Goal: Information Seeking & Learning: Find specific fact

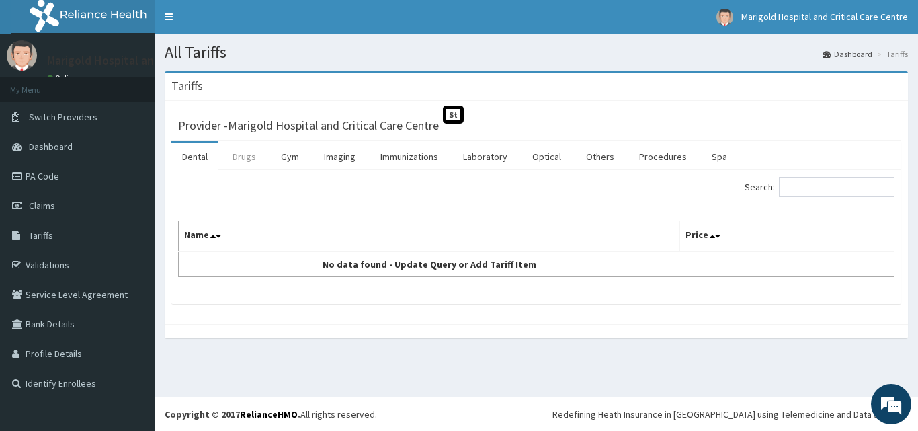
click at [238, 163] on link "Drugs" at bounding box center [244, 156] width 45 height 28
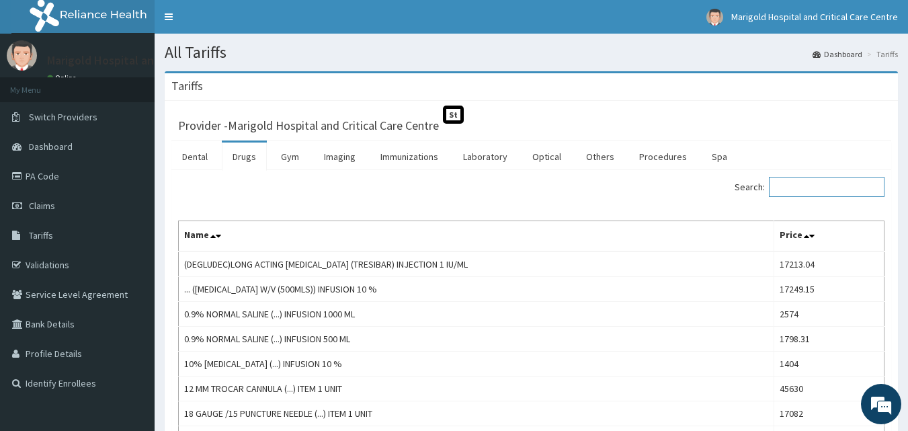
click at [813, 190] on input "Search:" at bounding box center [827, 187] width 116 height 20
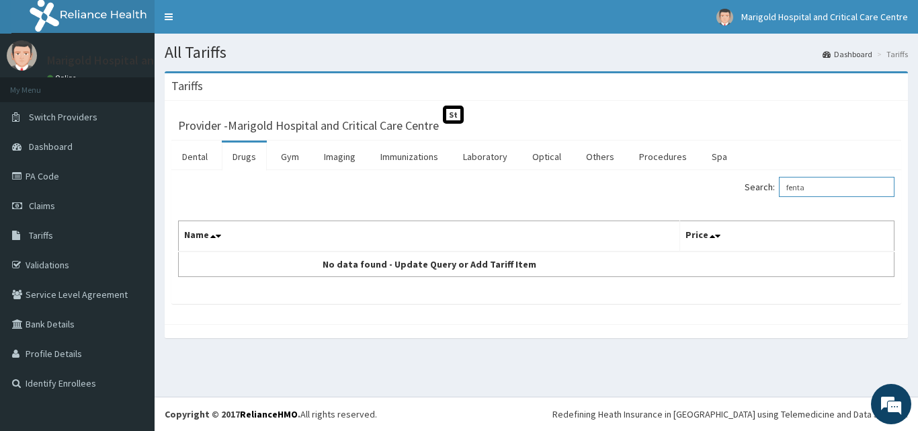
click at [819, 189] on input "fenta" at bounding box center [837, 187] width 116 height 20
type input "jenn"
click at [671, 158] on link "Procedures" at bounding box center [662, 156] width 69 height 28
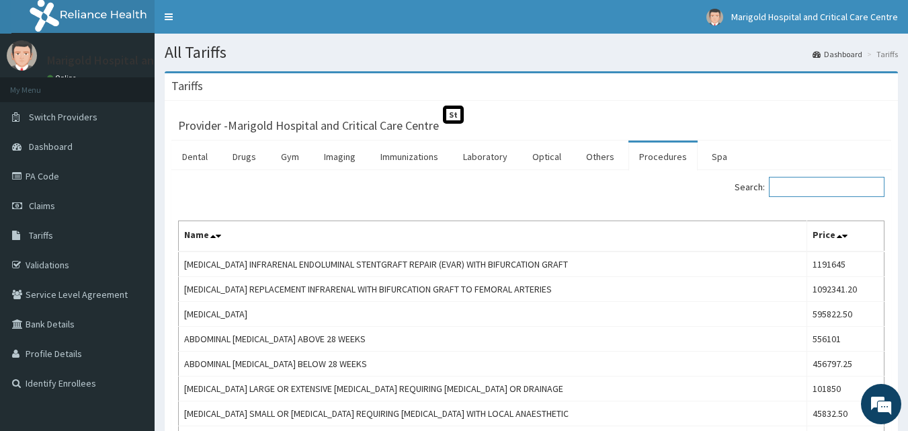
click at [825, 190] on input "Search:" at bounding box center [827, 187] width 116 height 20
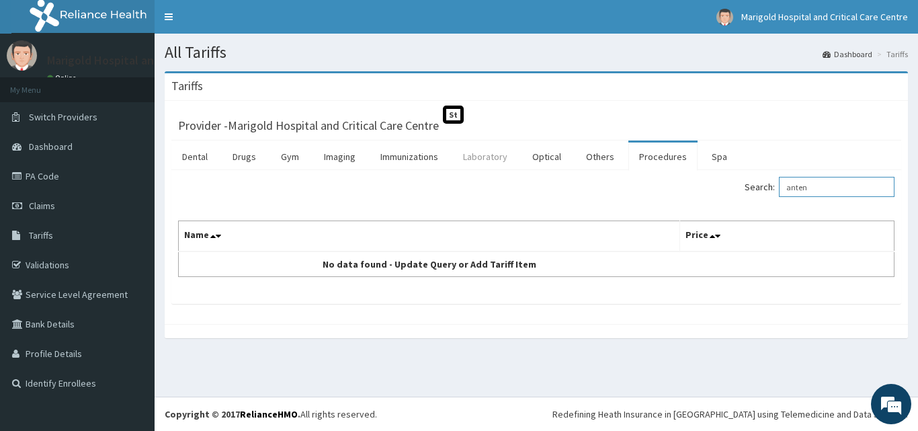
type input "anten"
drag, startPoint x: 472, startPoint y: 152, endPoint x: 488, endPoint y: 149, distance: 15.8
click at [472, 151] on link "Laboratory" at bounding box center [485, 156] width 66 height 28
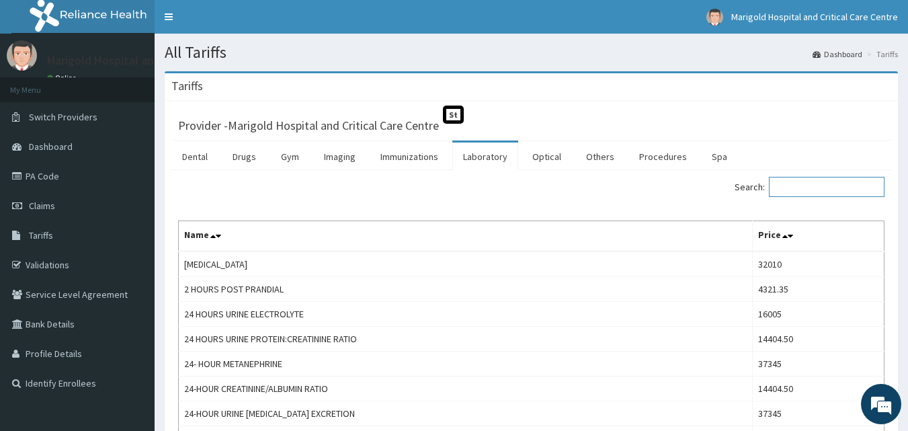
click at [825, 191] on input "Search:" at bounding box center [827, 187] width 116 height 20
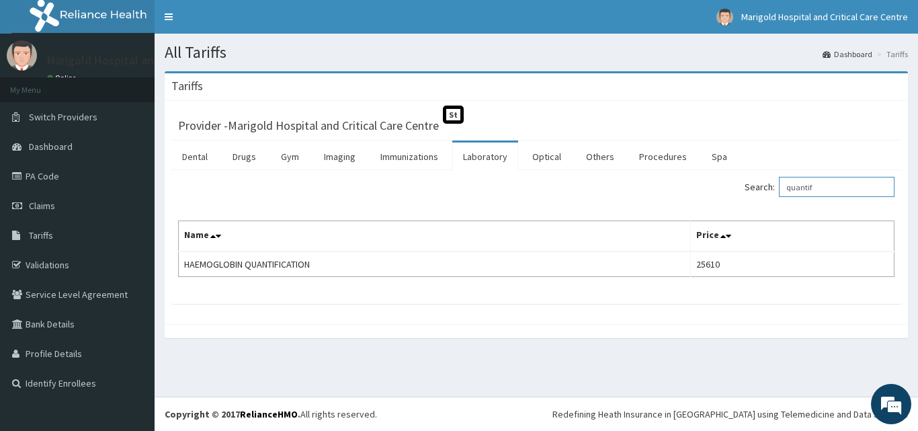
type input "quantif"
